Goal: Information Seeking & Learning: Learn about a topic

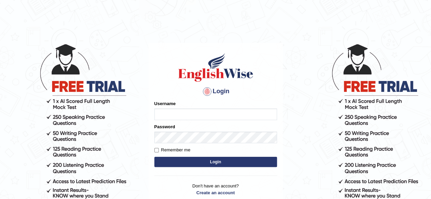
type input "pavithragowda"
click at [235, 162] on button "Login" at bounding box center [215, 162] width 123 height 10
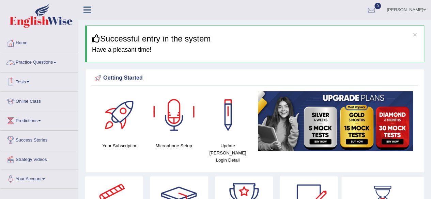
click at [52, 65] on link "Practice Questions" at bounding box center [39, 61] width 78 height 17
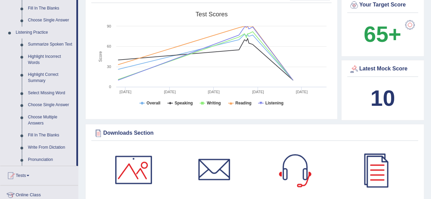
scroll to position [271, 0]
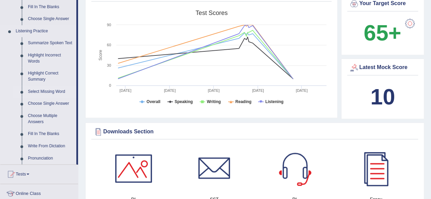
click at [54, 92] on link "Select Missing Word" at bounding box center [50, 92] width 51 height 12
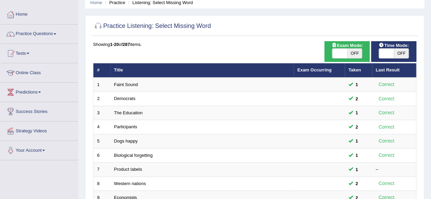
scroll to position [7, 0]
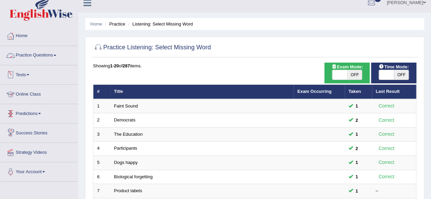
click at [42, 60] on link "Practice Questions" at bounding box center [39, 54] width 78 height 17
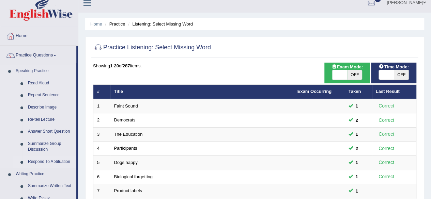
click at [48, 159] on link "Respond To A Situation" at bounding box center [50, 162] width 51 height 12
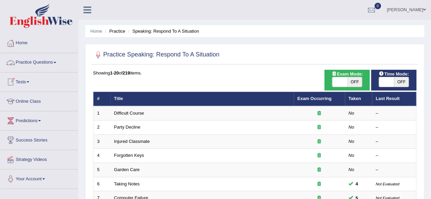
click at [45, 59] on link "Practice Questions" at bounding box center [39, 61] width 78 height 17
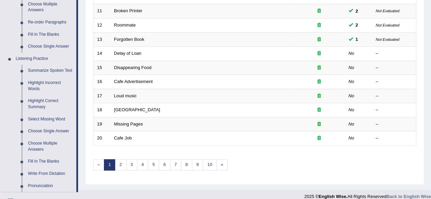
scroll to position [249, 0]
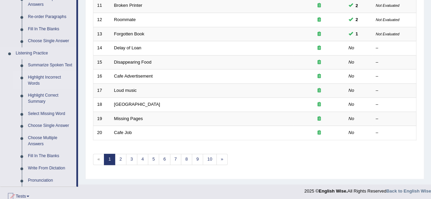
click at [39, 78] on link "Highlight Incorrect Words" at bounding box center [50, 81] width 51 height 18
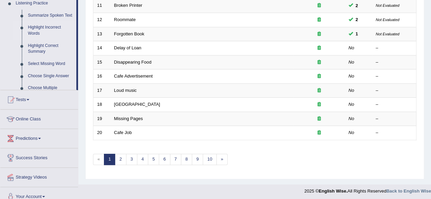
scroll to position [248, 0]
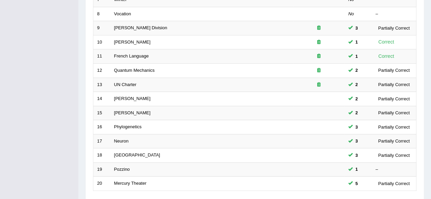
scroll to position [199, 0]
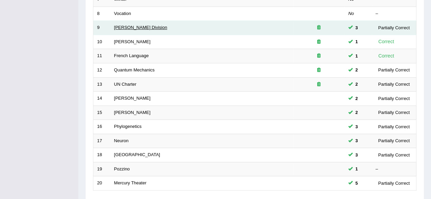
click at [133, 25] on link "[PERSON_NAME] Division" at bounding box center [140, 27] width 53 height 5
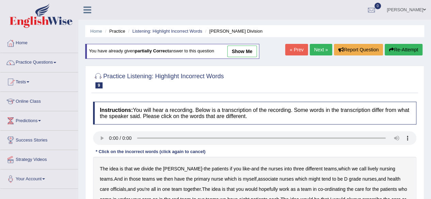
click at [247, 48] on link "show me" at bounding box center [242, 52] width 30 height 12
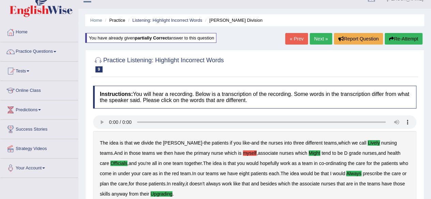
scroll to position [11, 0]
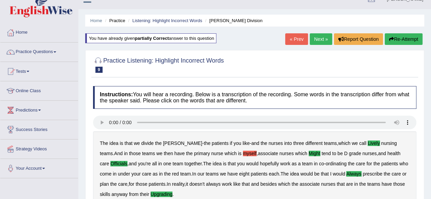
click at [287, 35] on link "« Prev" at bounding box center [296, 39] width 22 height 12
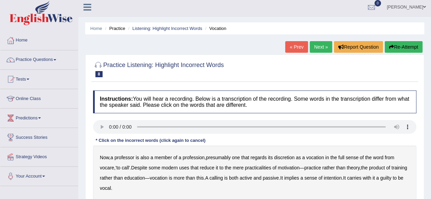
scroll to position [1, 0]
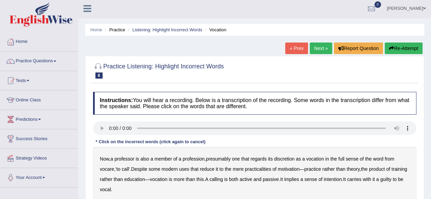
click at [317, 50] on link "Next »" at bounding box center [321, 49] width 22 height 12
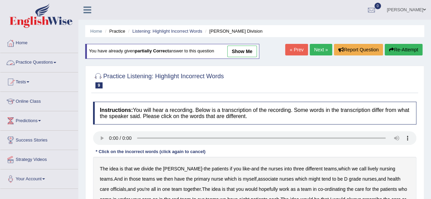
click at [35, 66] on link "Practice Questions" at bounding box center [39, 61] width 78 height 17
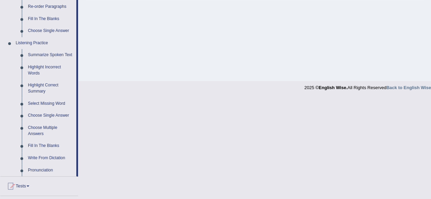
scroll to position [260, 0]
click at [51, 67] on link "Highlight Incorrect Words" at bounding box center [50, 70] width 51 height 18
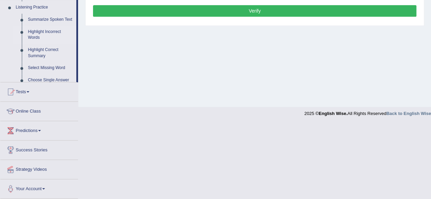
scroll to position [162, 0]
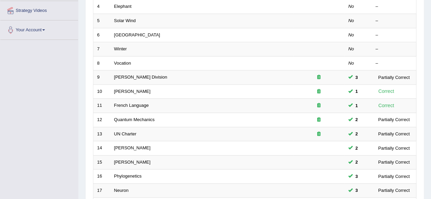
scroll to position [150, 0]
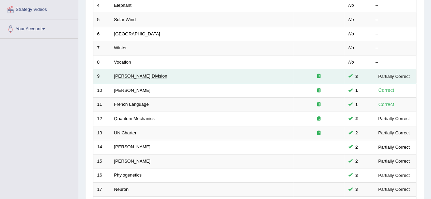
click at [131, 74] on link "Ward Division" at bounding box center [140, 76] width 53 height 5
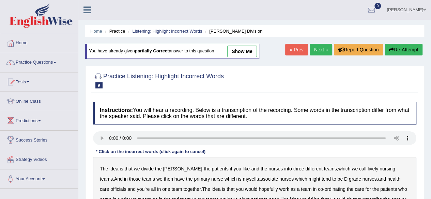
click at [317, 53] on link "Next »" at bounding box center [321, 50] width 22 height 12
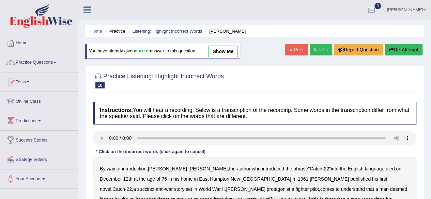
click at [226, 53] on link "show me" at bounding box center [223, 52] width 30 height 12
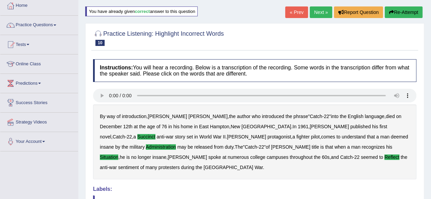
scroll to position [37, 0]
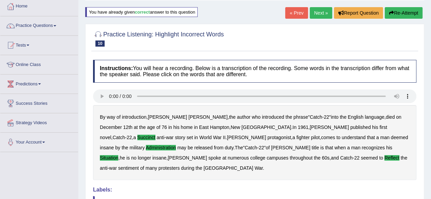
click at [322, 14] on link "Next »" at bounding box center [321, 13] width 22 height 12
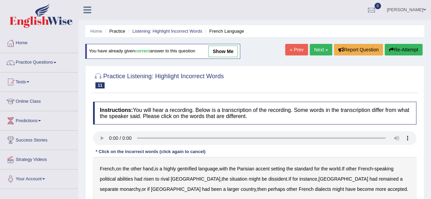
click at [229, 49] on link "show me" at bounding box center [223, 52] width 30 height 12
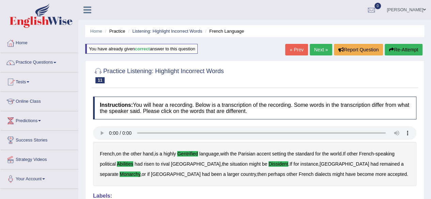
click at [323, 51] on link "Next »" at bounding box center [321, 50] width 22 height 12
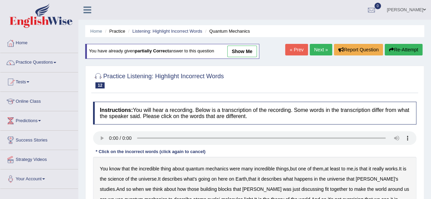
click at [239, 49] on link "show me" at bounding box center [242, 52] width 30 height 12
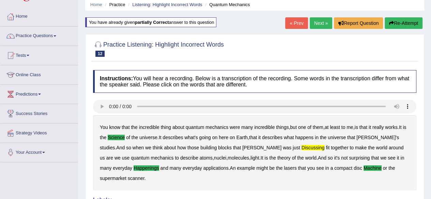
scroll to position [25, 0]
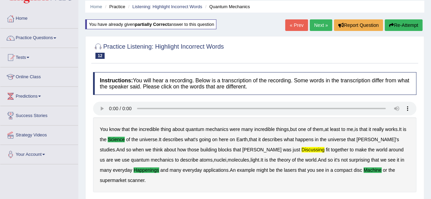
click at [321, 26] on link "Next »" at bounding box center [321, 25] width 22 height 12
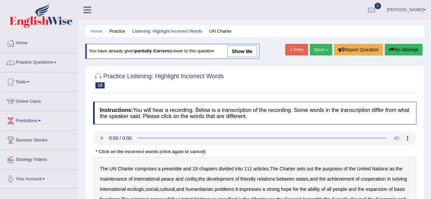
click at [244, 51] on link "show me" at bounding box center [242, 52] width 30 height 12
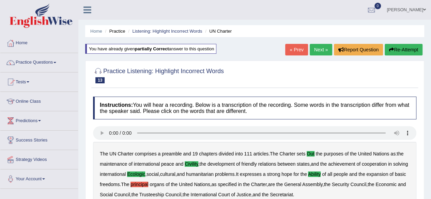
click at [316, 52] on link "Next »" at bounding box center [321, 50] width 22 height 12
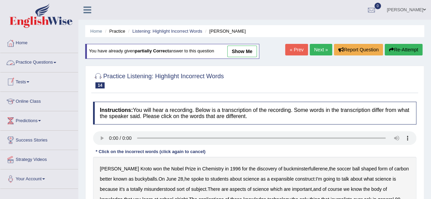
click at [28, 64] on link "Practice Questions" at bounding box center [39, 61] width 78 height 17
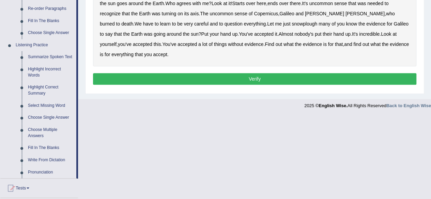
scroll to position [256, 0]
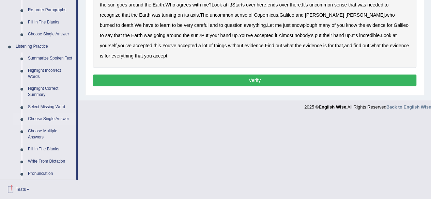
click at [61, 121] on link "Choose Single Answer" at bounding box center [50, 119] width 51 height 12
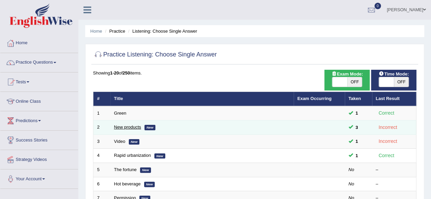
click at [132, 126] on link "New products" at bounding box center [127, 127] width 27 height 5
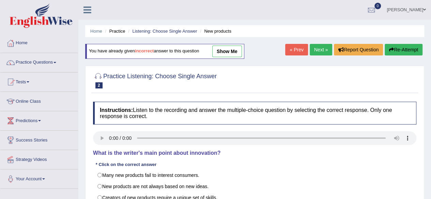
click at [232, 51] on link "show me" at bounding box center [227, 52] width 30 height 12
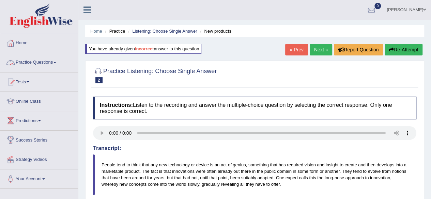
click at [30, 66] on link "Practice Questions" at bounding box center [39, 61] width 78 height 17
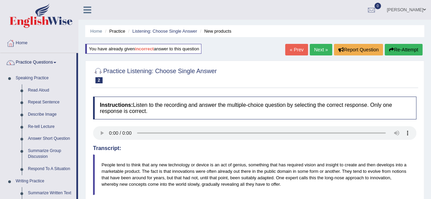
click at [323, 49] on link "Next »" at bounding box center [321, 50] width 22 height 12
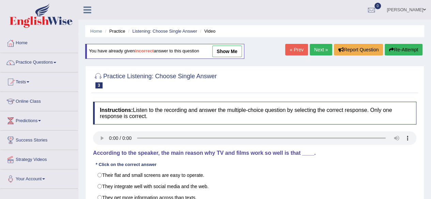
click at [228, 52] on link "show me" at bounding box center [227, 52] width 30 height 12
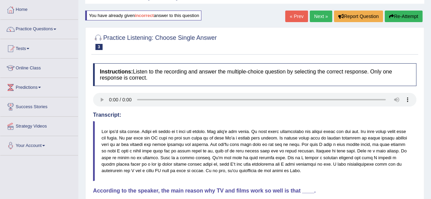
scroll to position [31, 0]
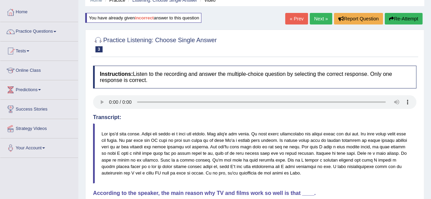
click at [322, 17] on link "Next »" at bounding box center [321, 19] width 22 height 12
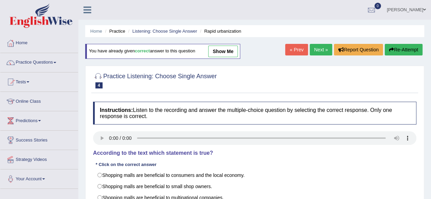
click at [234, 53] on link "show me" at bounding box center [223, 52] width 30 height 12
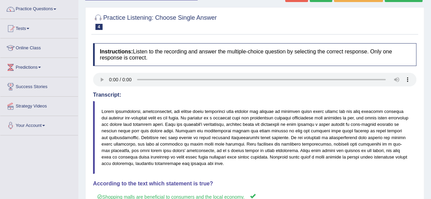
scroll to position [20, 0]
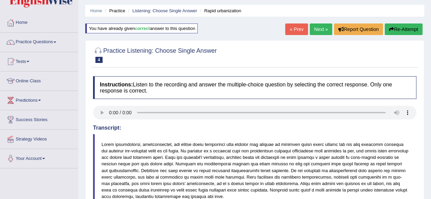
click at [315, 30] on link "Next »" at bounding box center [321, 29] width 22 height 12
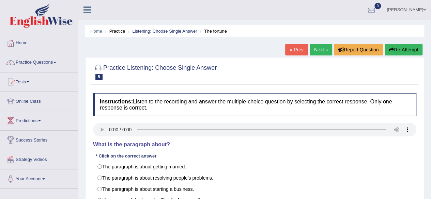
click at [50, 60] on link "Practice Questions" at bounding box center [39, 61] width 78 height 17
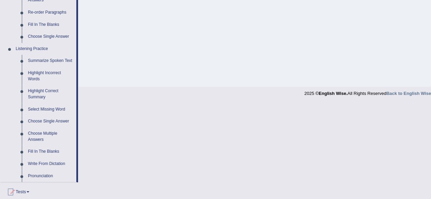
scroll to position [241, 0]
